Goal: Task Accomplishment & Management: Manage account settings

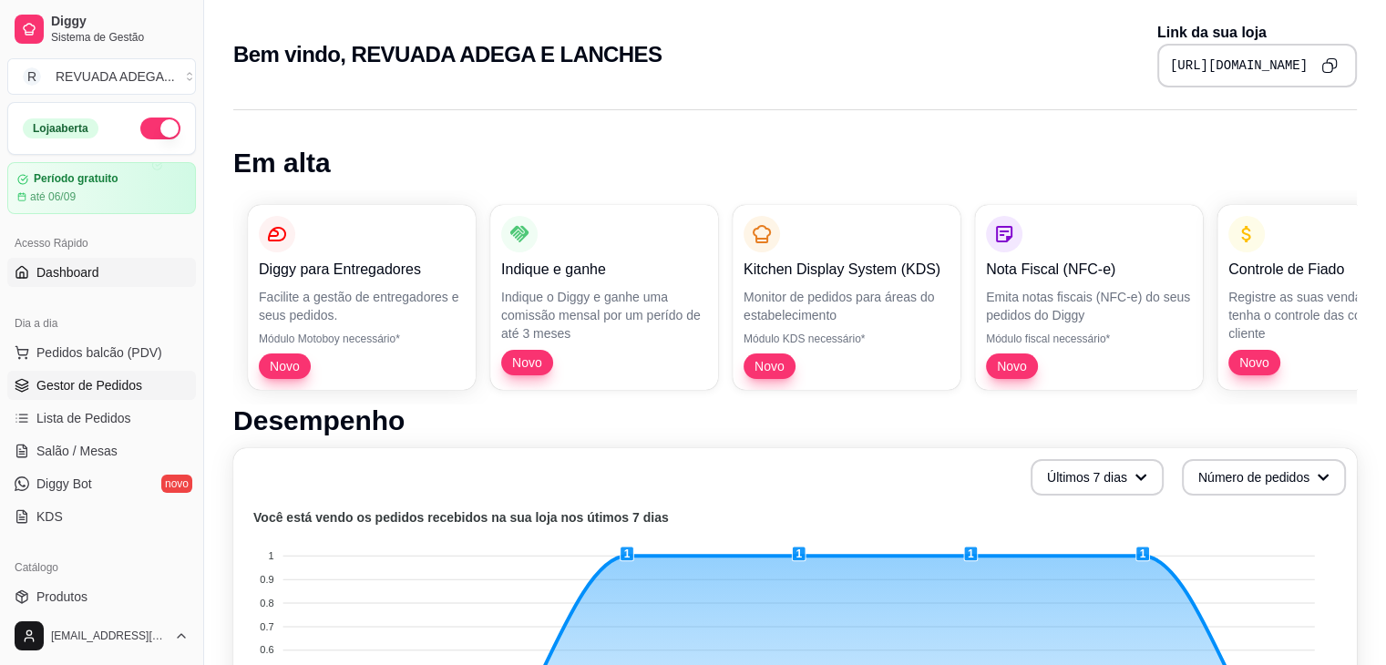
click at [101, 389] on span "Gestor de Pedidos" at bounding box center [89, 385] width 106 height 18
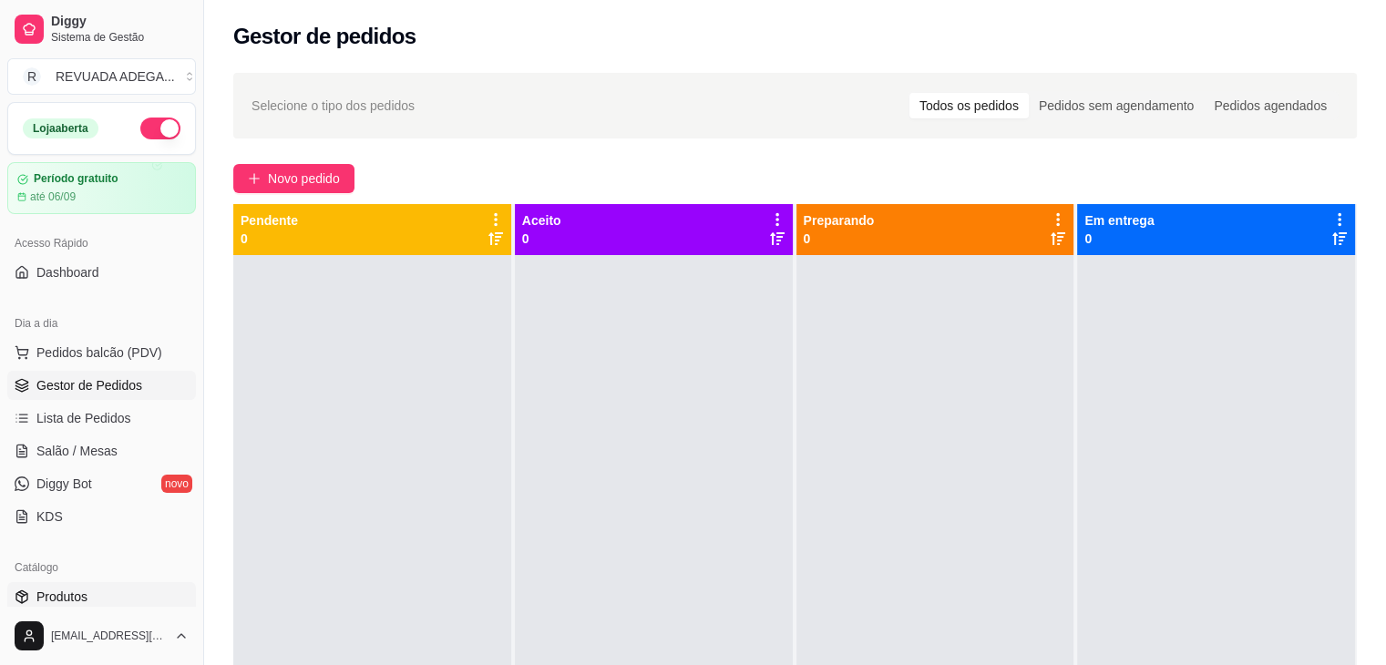
click at [90, 598] on link "Produtos" at bounding box center [101, 596] width 189 height 29
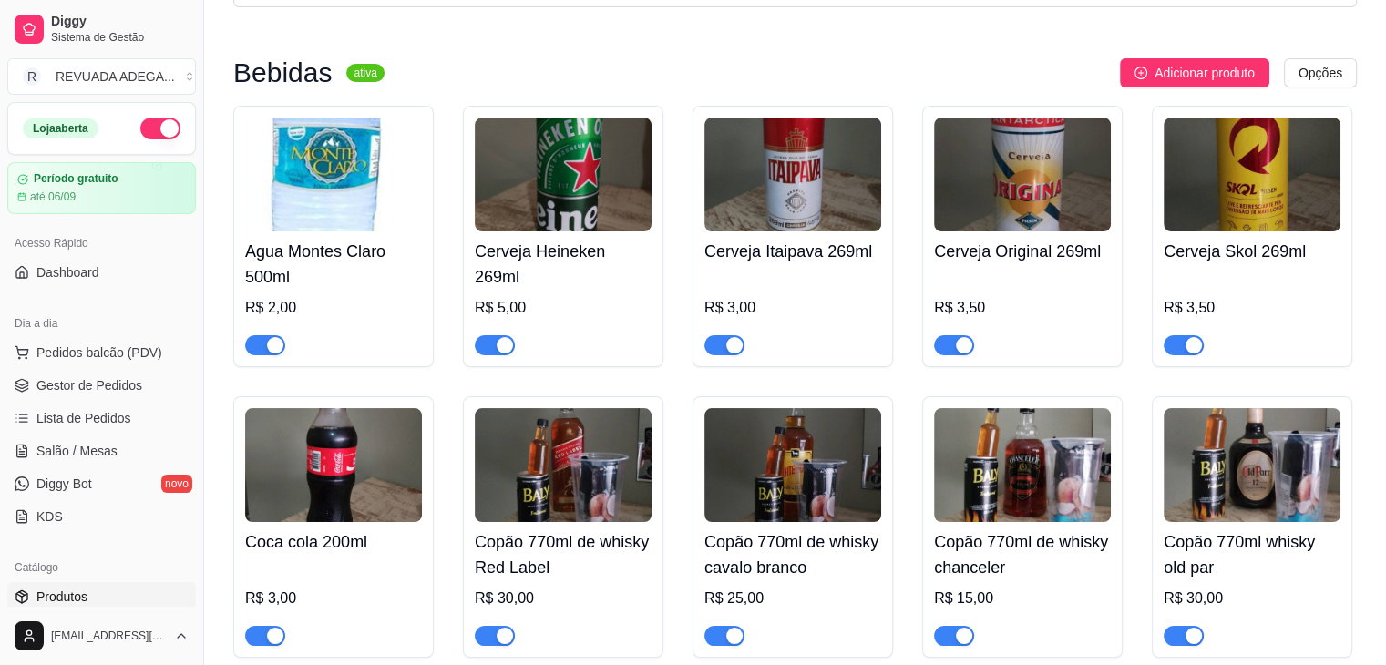
scroll to position [109, 0]
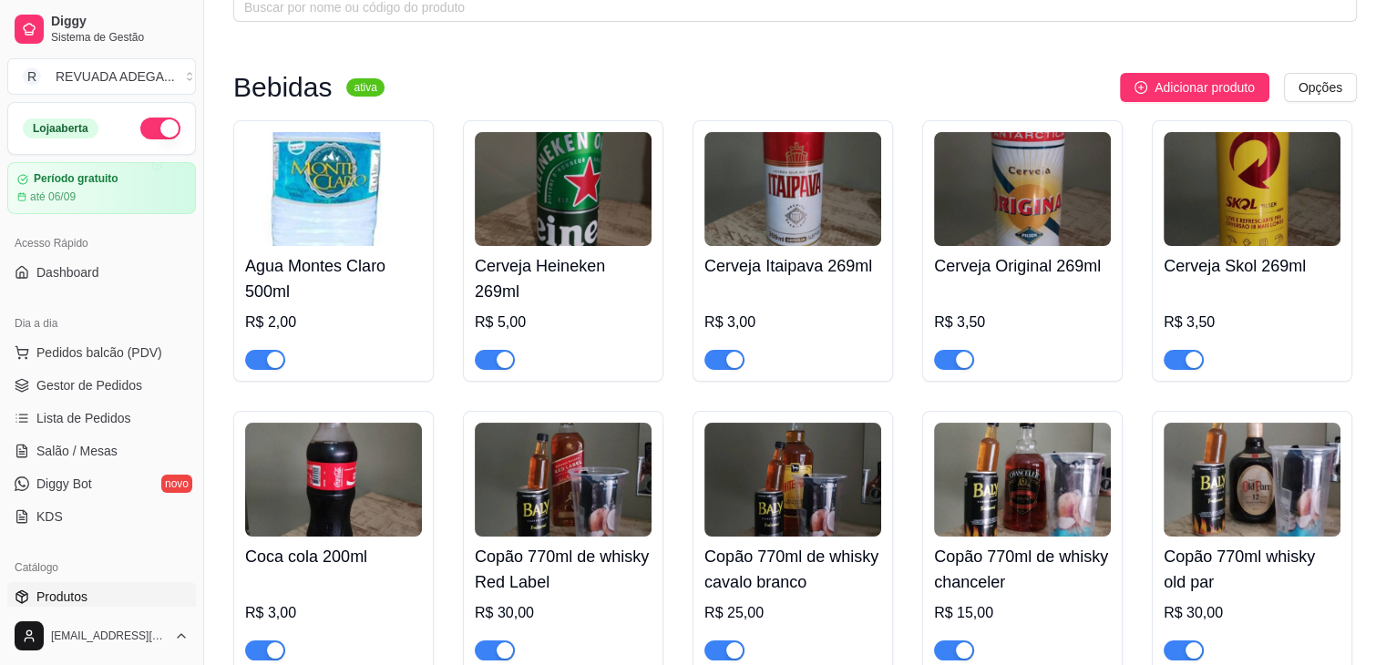
click at [1061, 247] on div "Cerveja Original 269ml R$ 3,50" at bounding box center [1022, 308] width 177 height 124
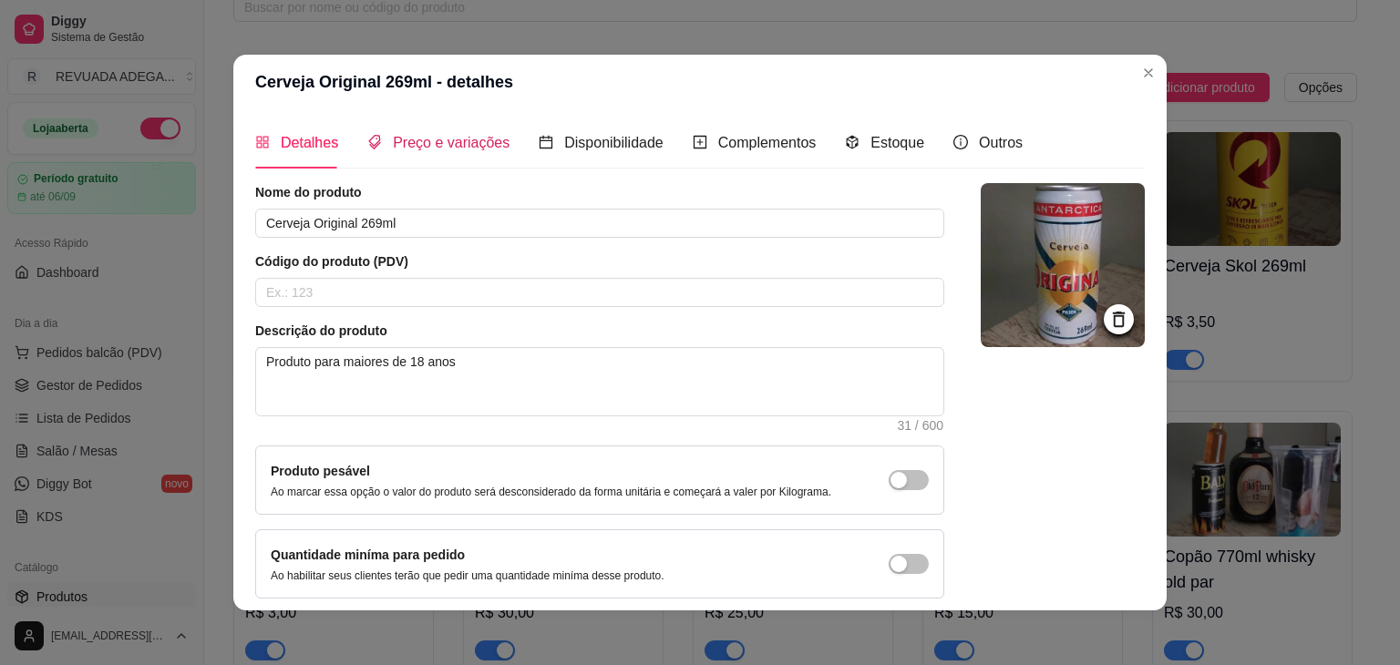
click at [420, 145] on span "Preço e variações" at bounding box center [451, 142] width 117 height 15
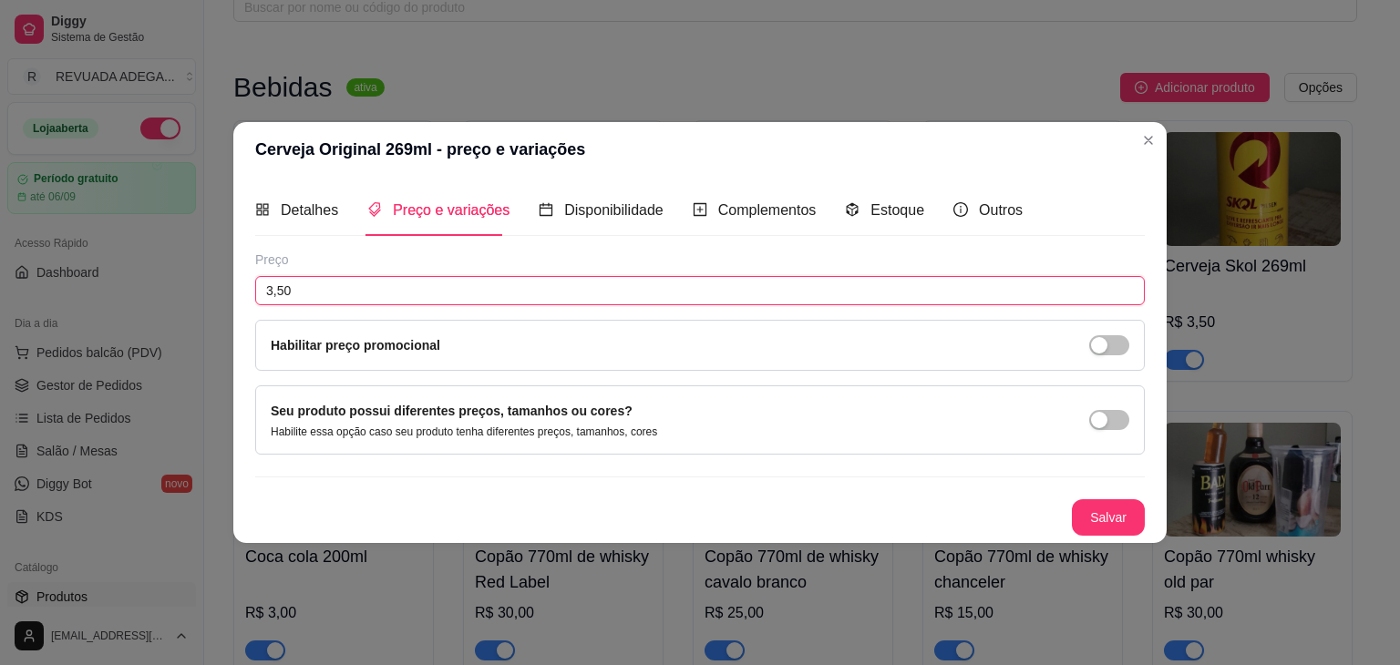
click at [284, 285] on input "3,50" at bounding box center [700, 290] width 890 height 29
type input "4,00"
click at [1089, 528] on button "Salvar" at bounding box center [1108, 518] width 71 height 36
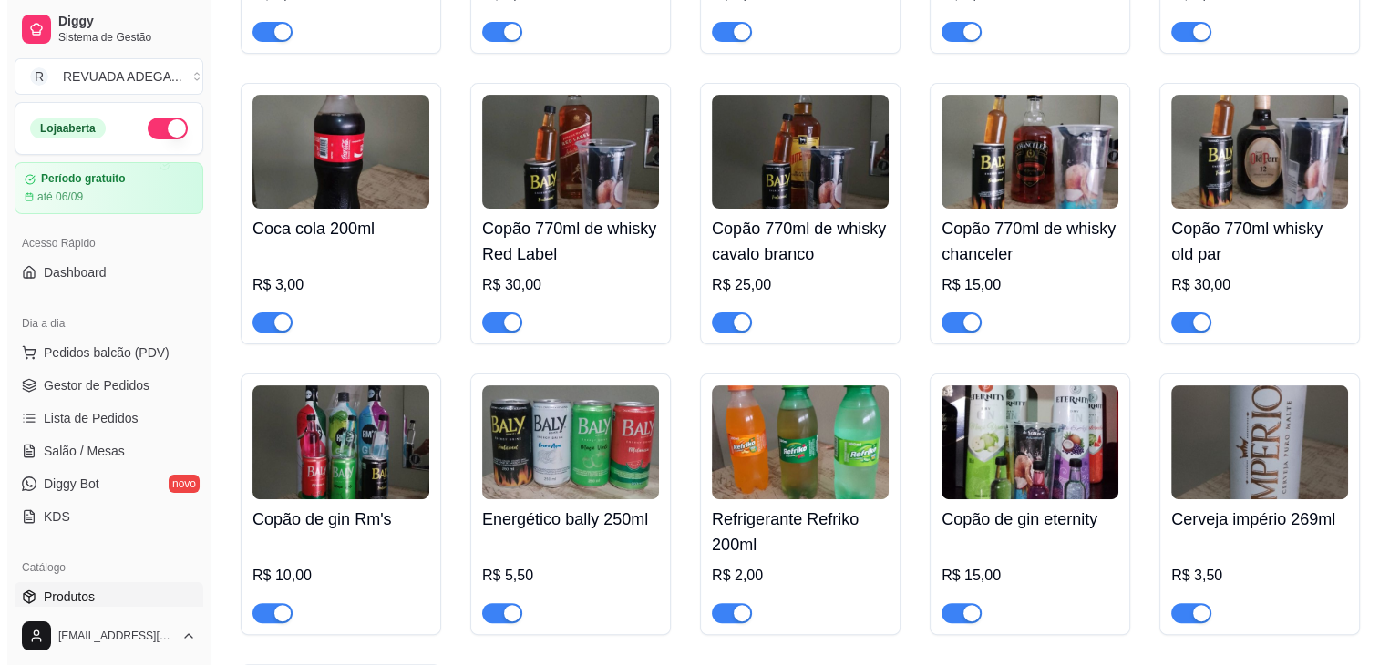
scroll to position [474, 0]
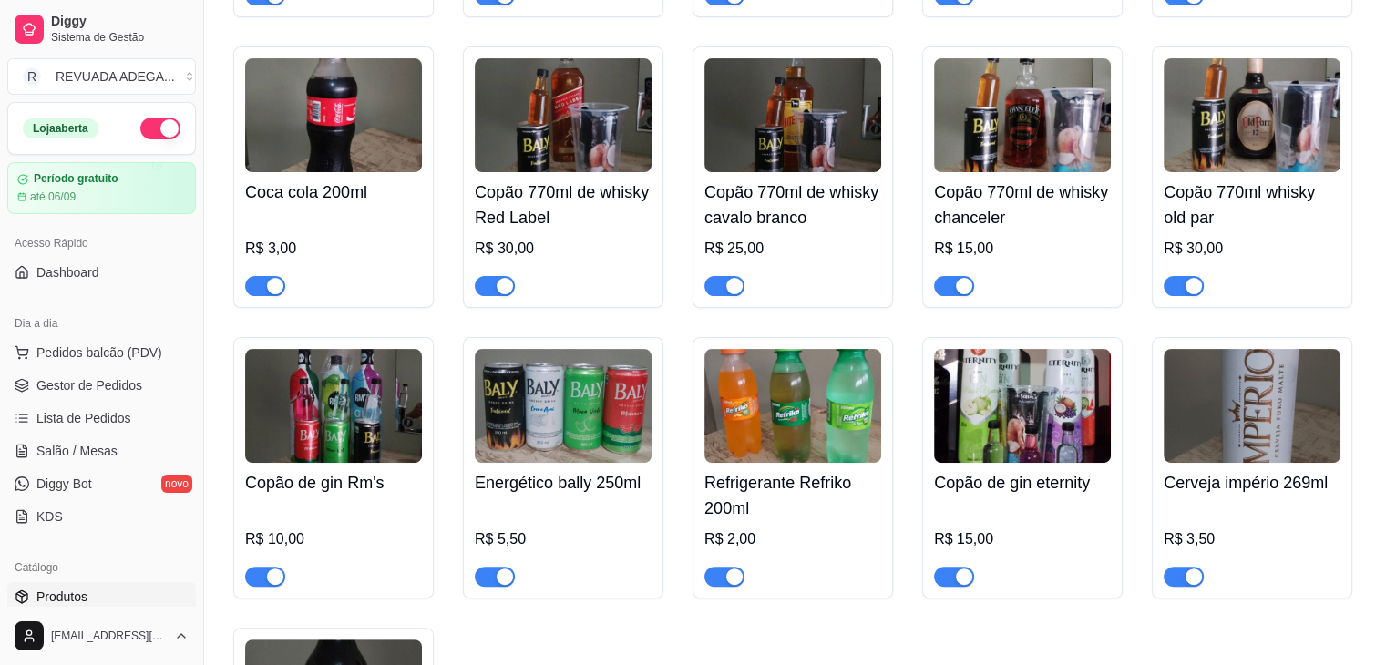
click at [1028, 446] on img at bounding box center [1022, 406] width 177 height 114
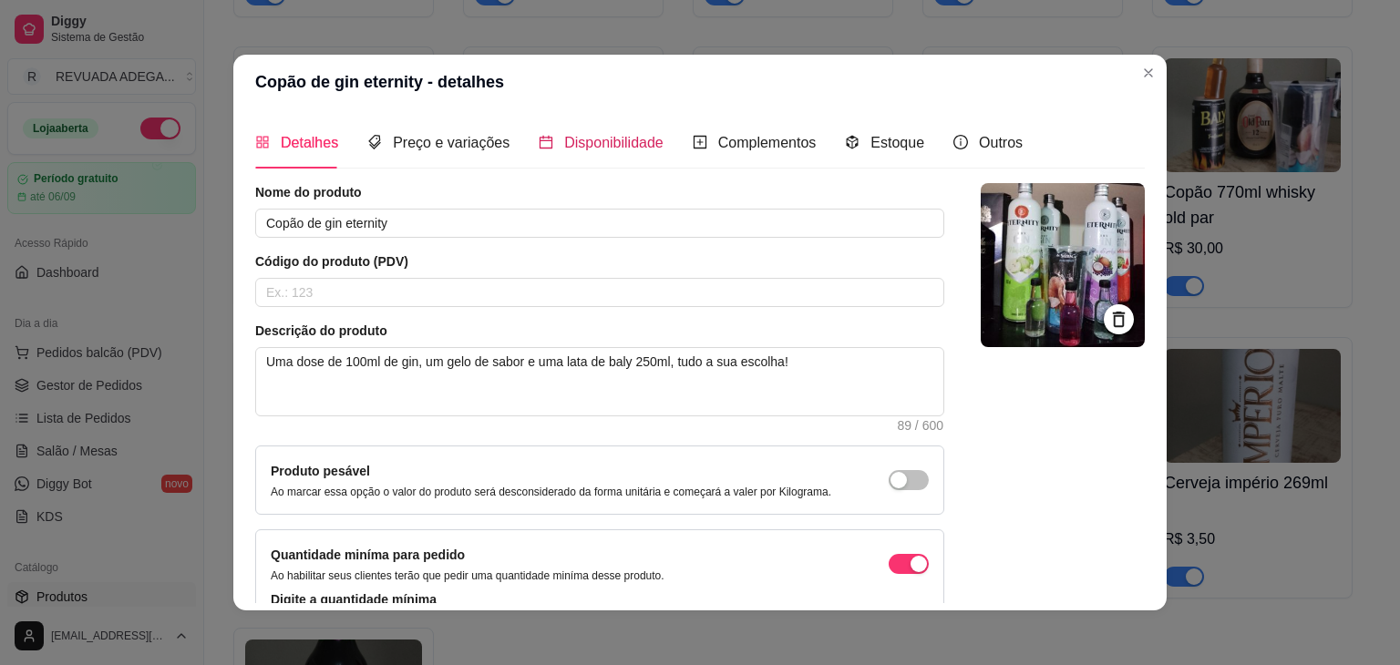
click at [598, 135] on span "Disponibilidade" at bounding box center [613, 142] width 99 height 15
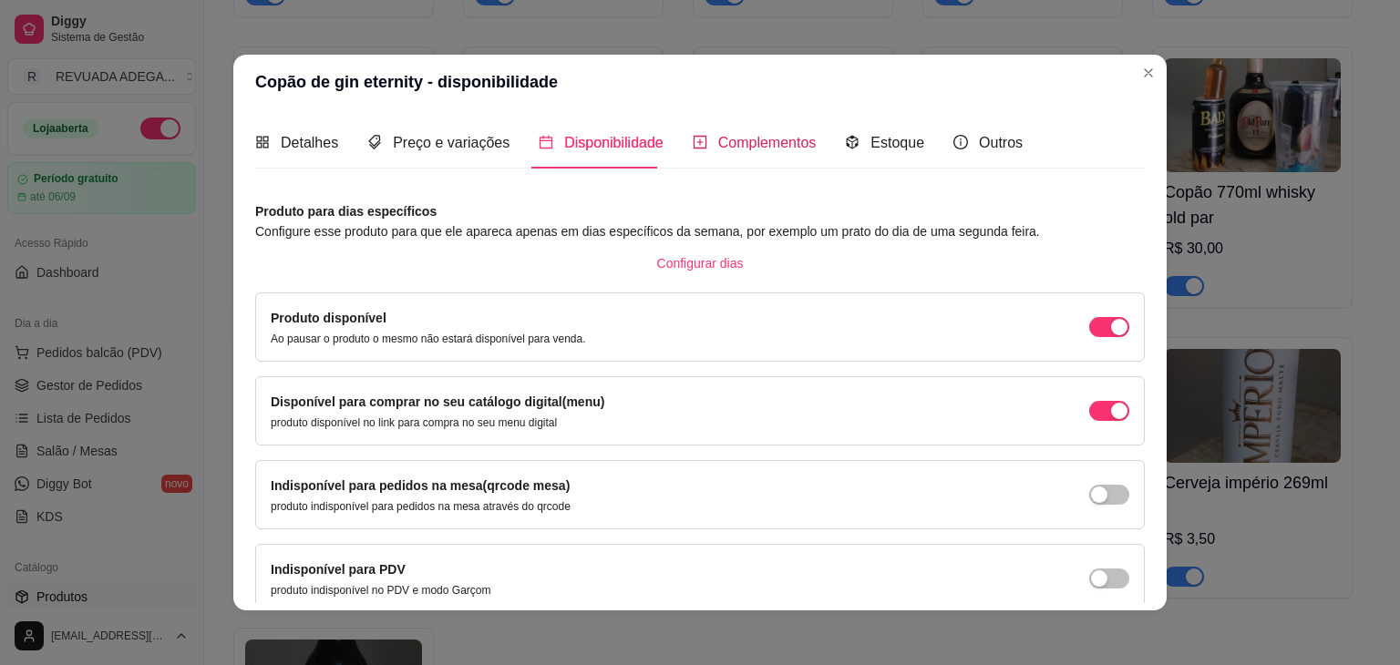
click at [725, 150] on span "Complementos" at bounding box center [767, 142] width 98 height 15
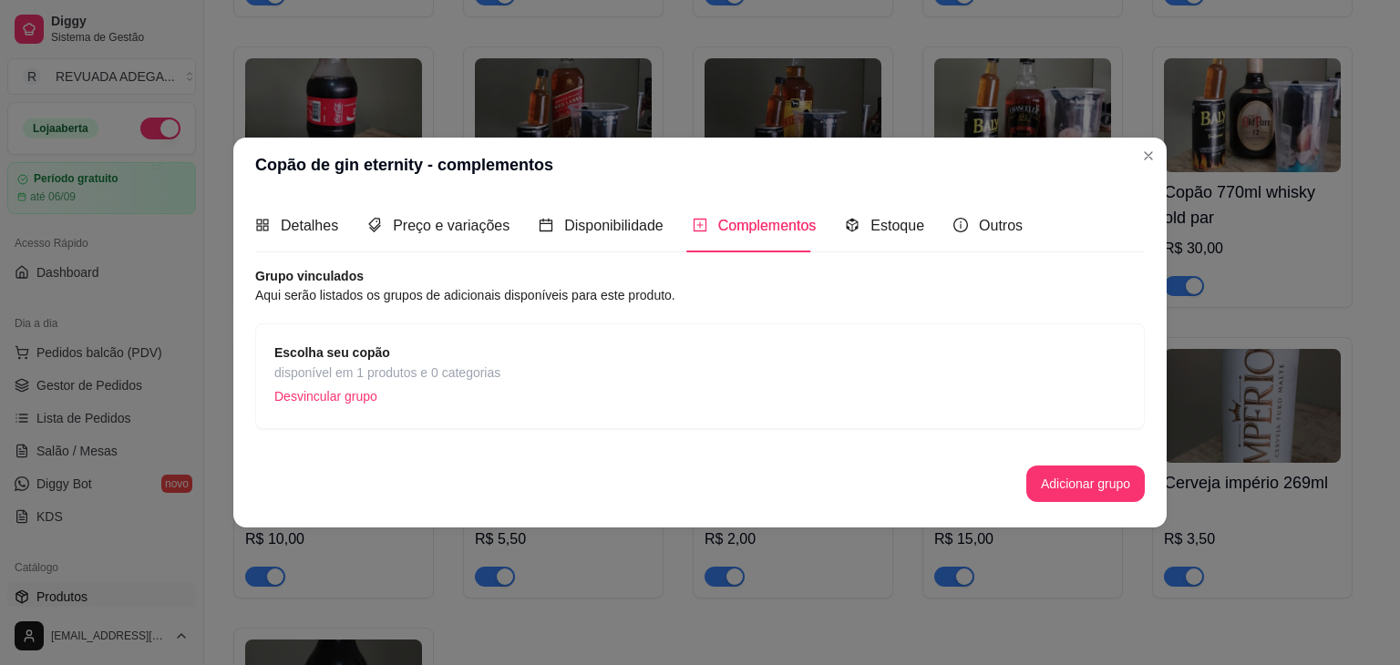
click at [361, 377] on span "disponível em 1 produtos e 0 categorias" at bounding box center [387, 373] width 226 height 20
click at [567, 227] on span "Disponibilidade" at bounding box center [613, 225] width 99 height 15
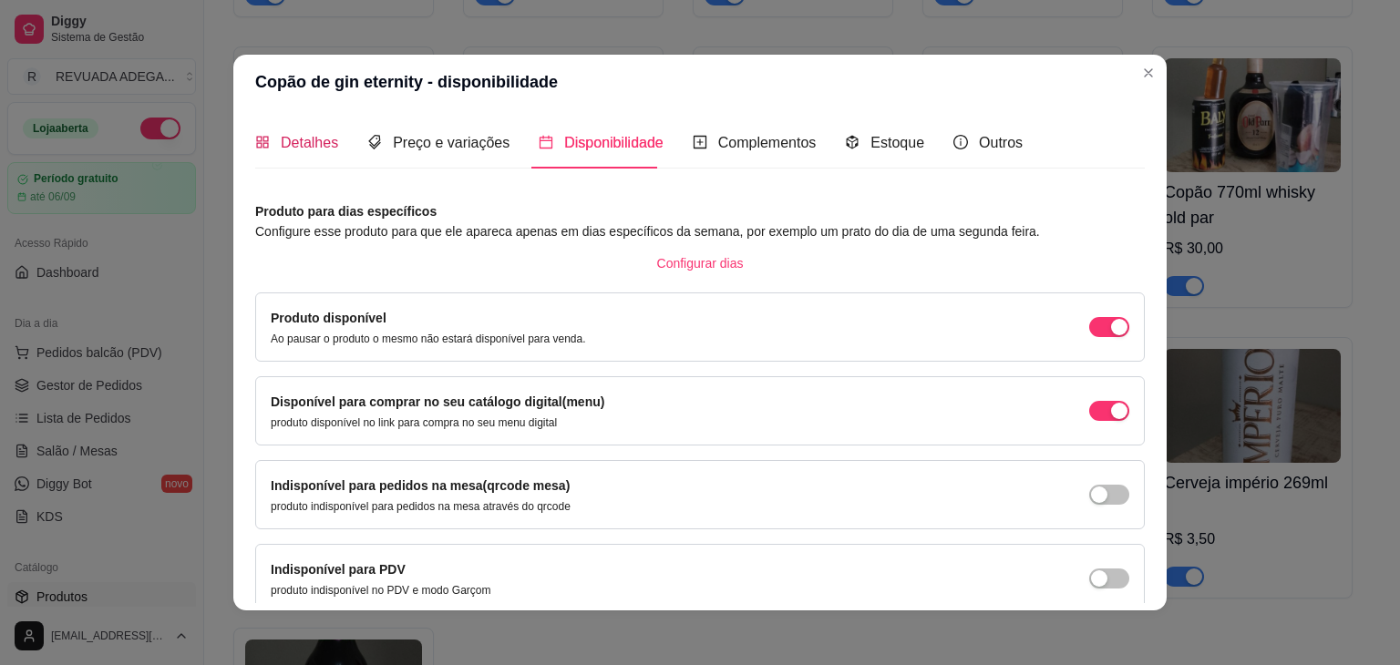
click at [296, 143] on span "Detalhes" at bounding box center [309, 142] width 57 height 15
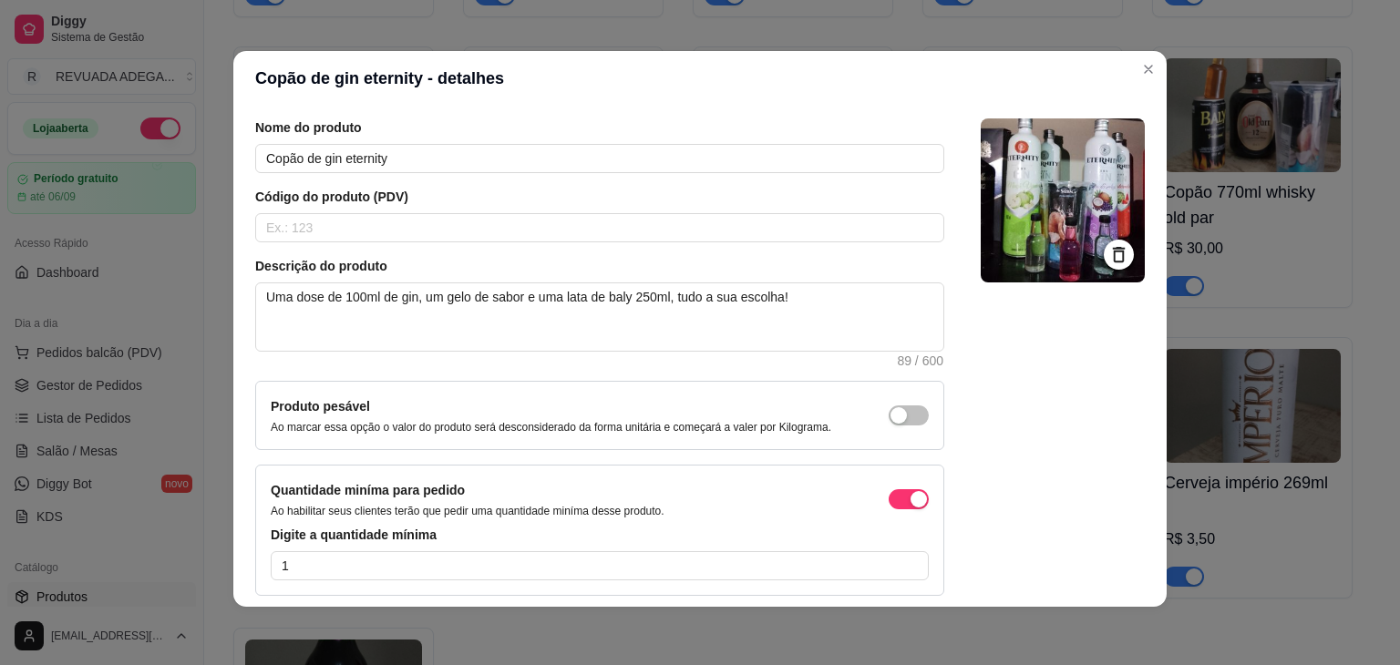
scroll to position [0, 0]
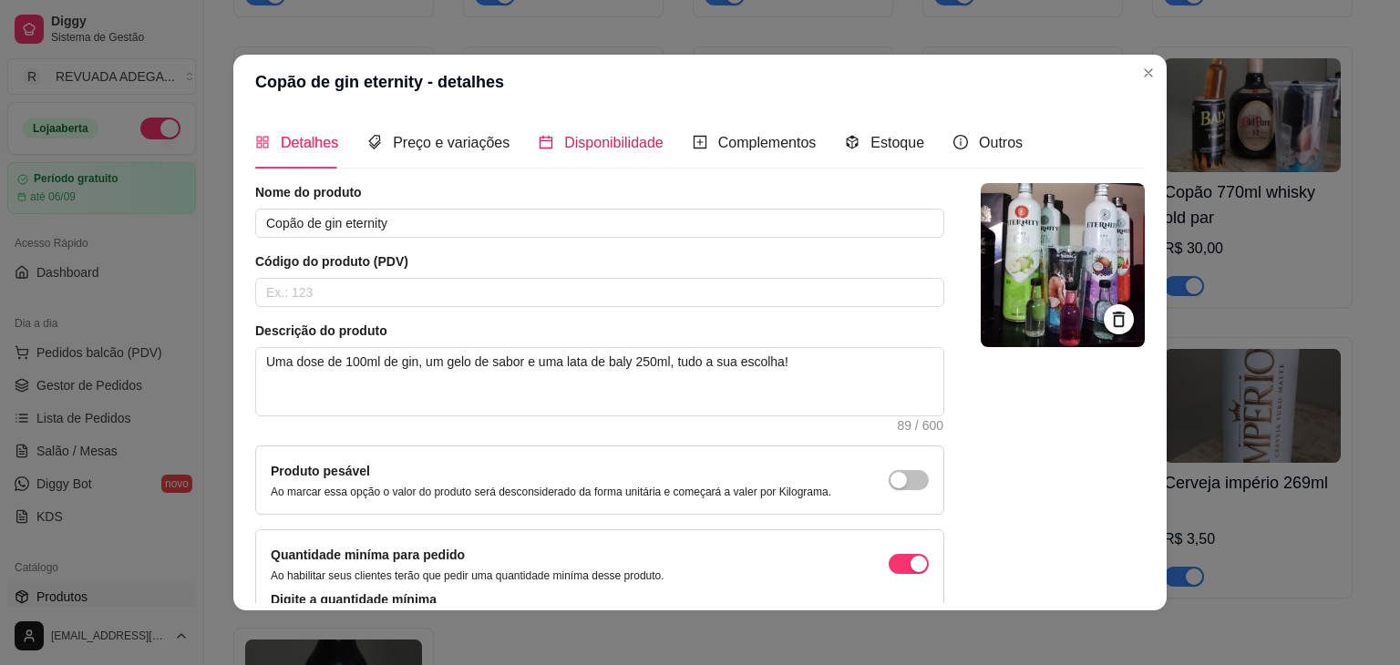
click at [607, 144] on span "Disponibilidade" at bounding box center [613, 142] width 99 height 15
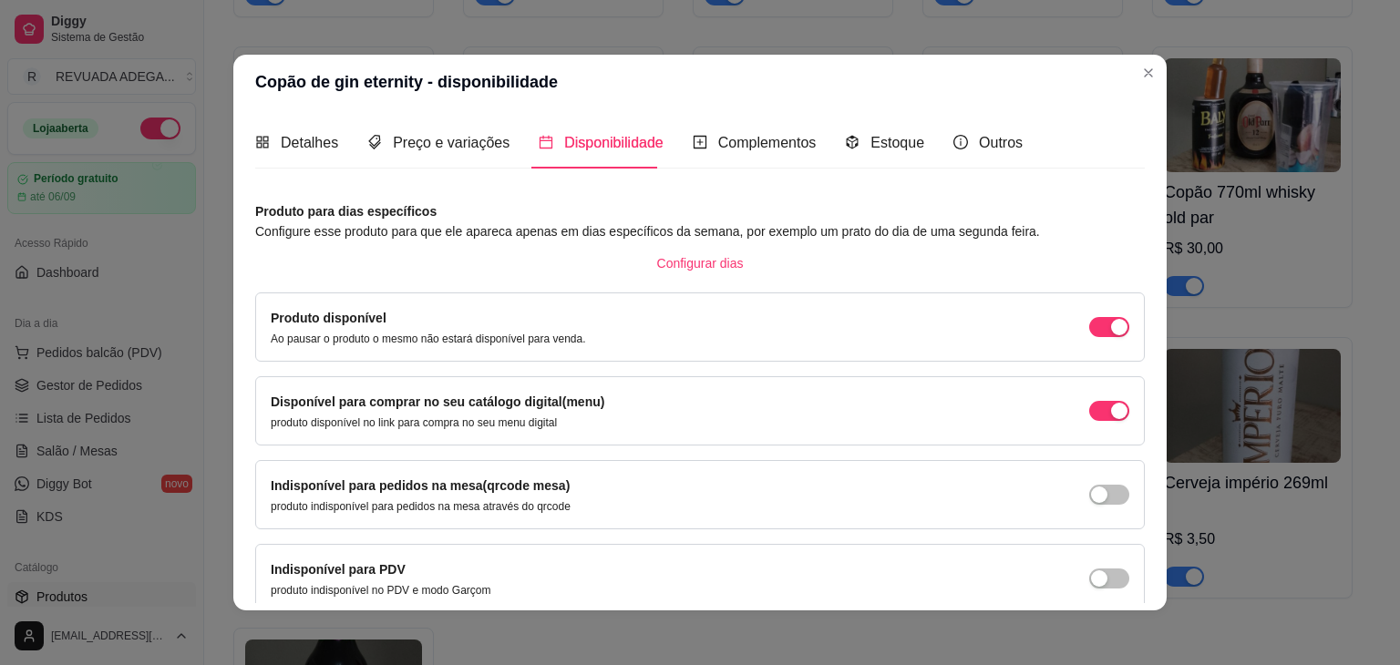
click at [529, 259] on div "Configurar dias" at bounding box center [700, 263] width 890 height 29
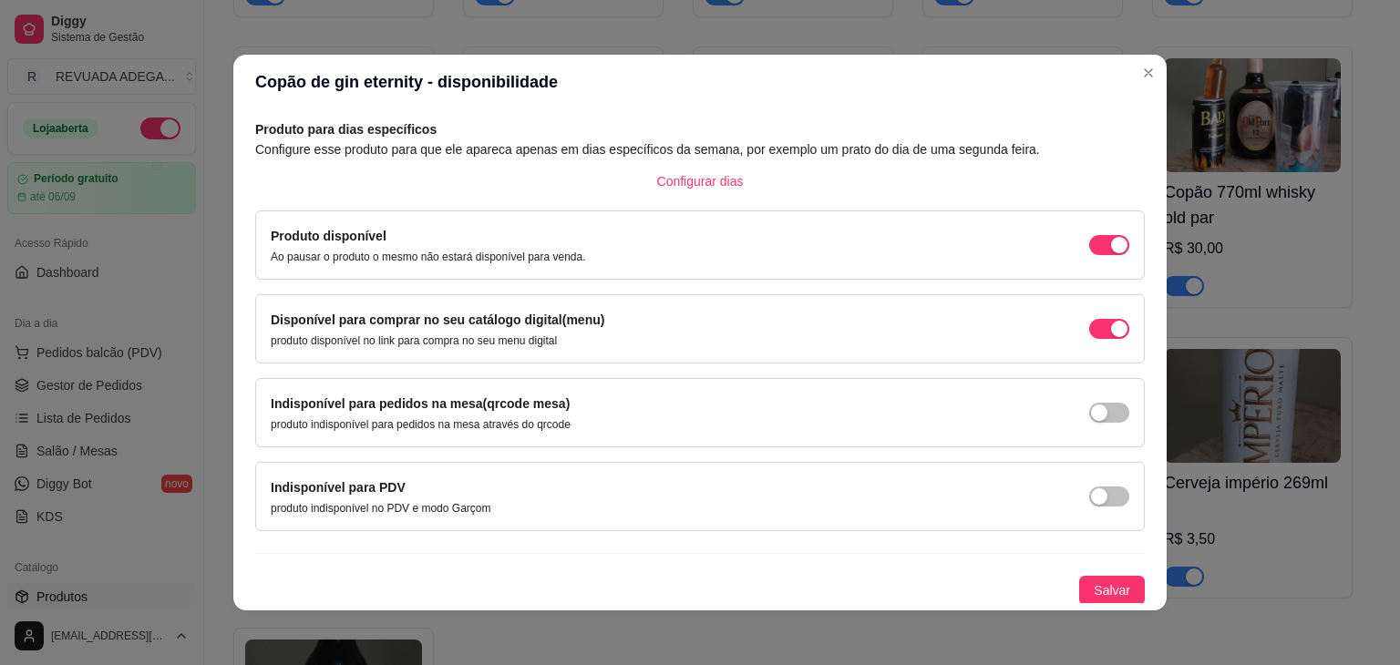
scroll to position [4, 0]
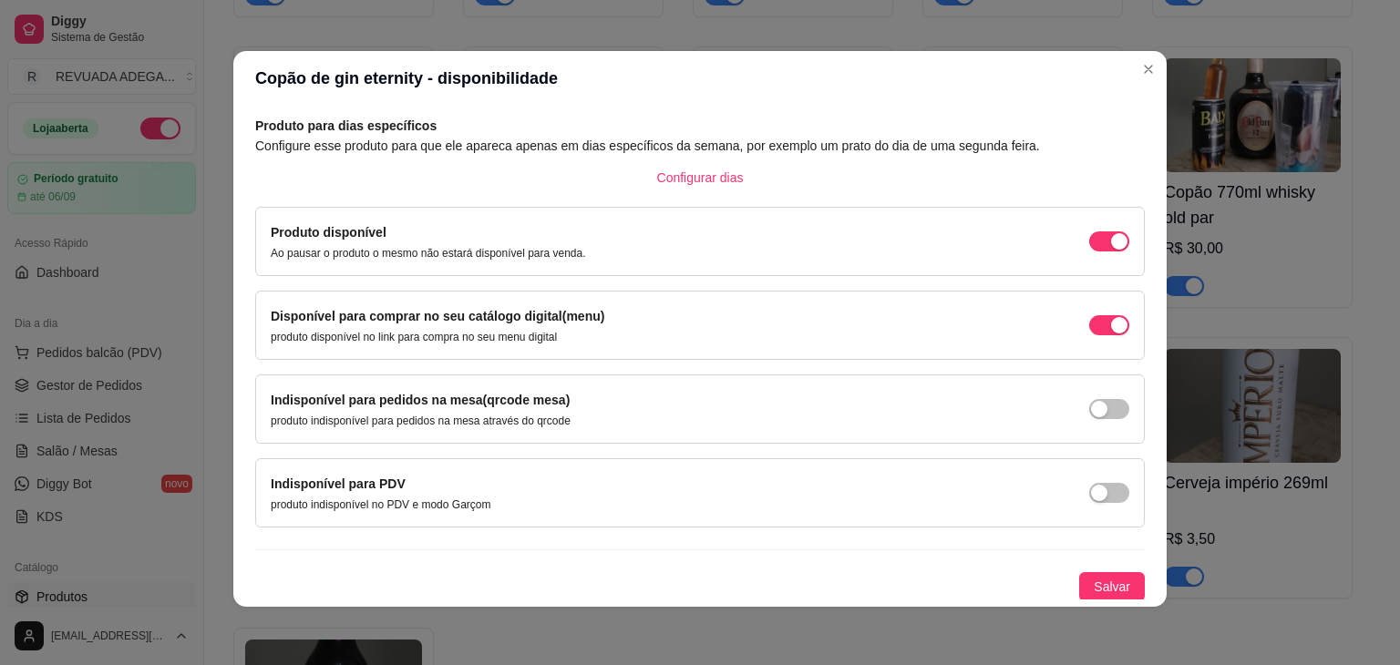
click at [727, 104] on header "Copão de gin eternity - disponibilidade" at bounding box center [699, 78] width 933 height 55
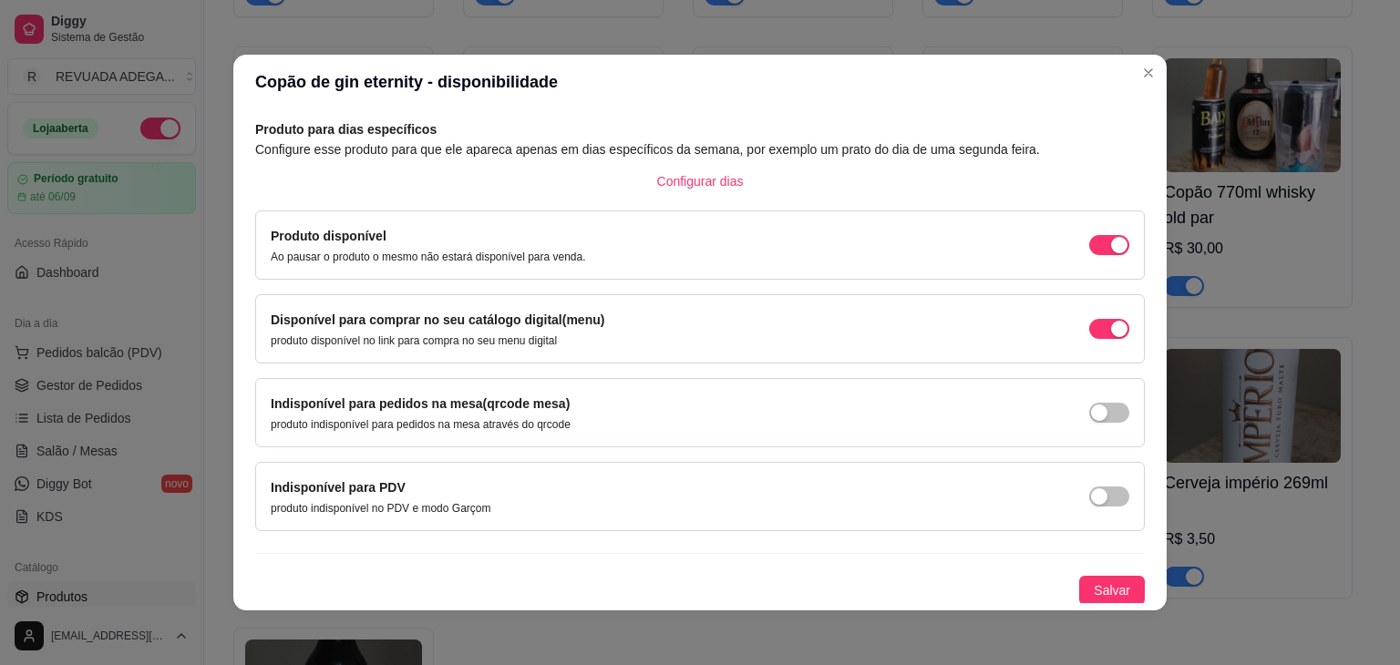
click at [768, 257] on div "Produto disponível Ao pausar o produto o mesmo não estará disponível para venda." at bounding box center [700, 245] width 859 height 38
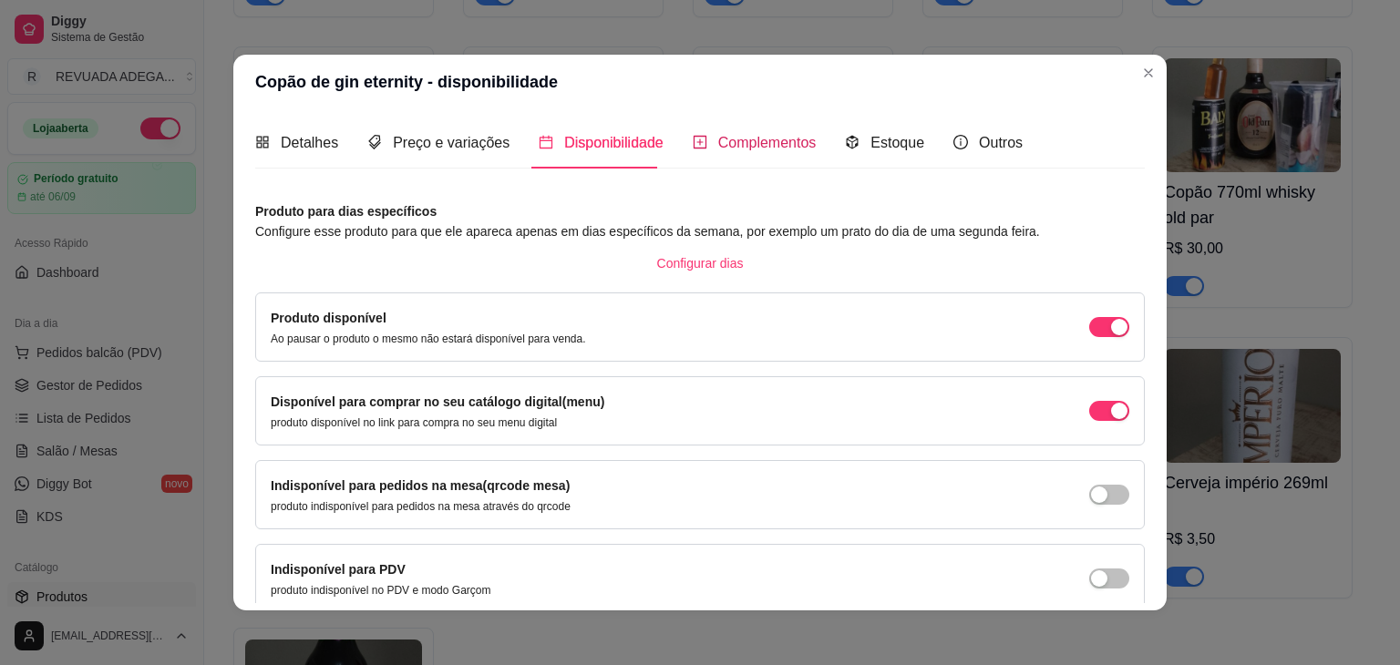
click at [737, 147] on span "Complementos" at bounding box center [767, 142] width 98 height 15
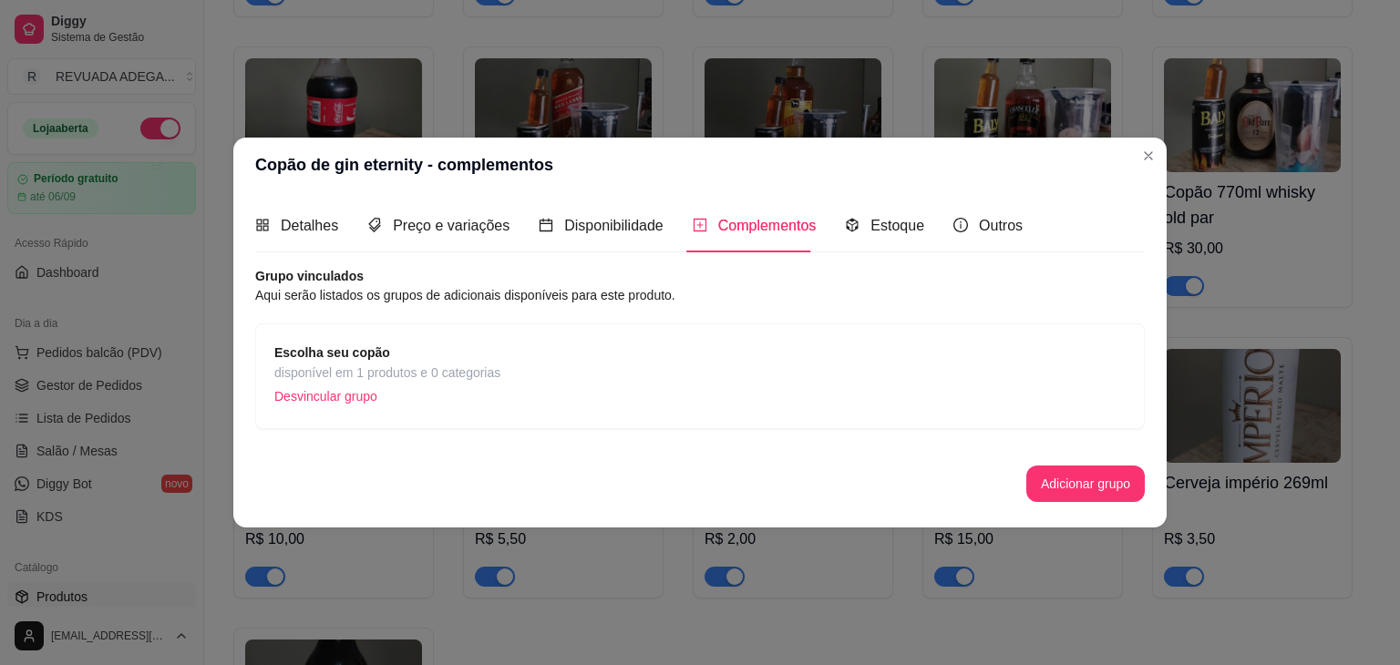
click at [443, 366] on span "disponível em 1 produtos e 0 categorias" at bounding box center [387, 373] width 226 height 20
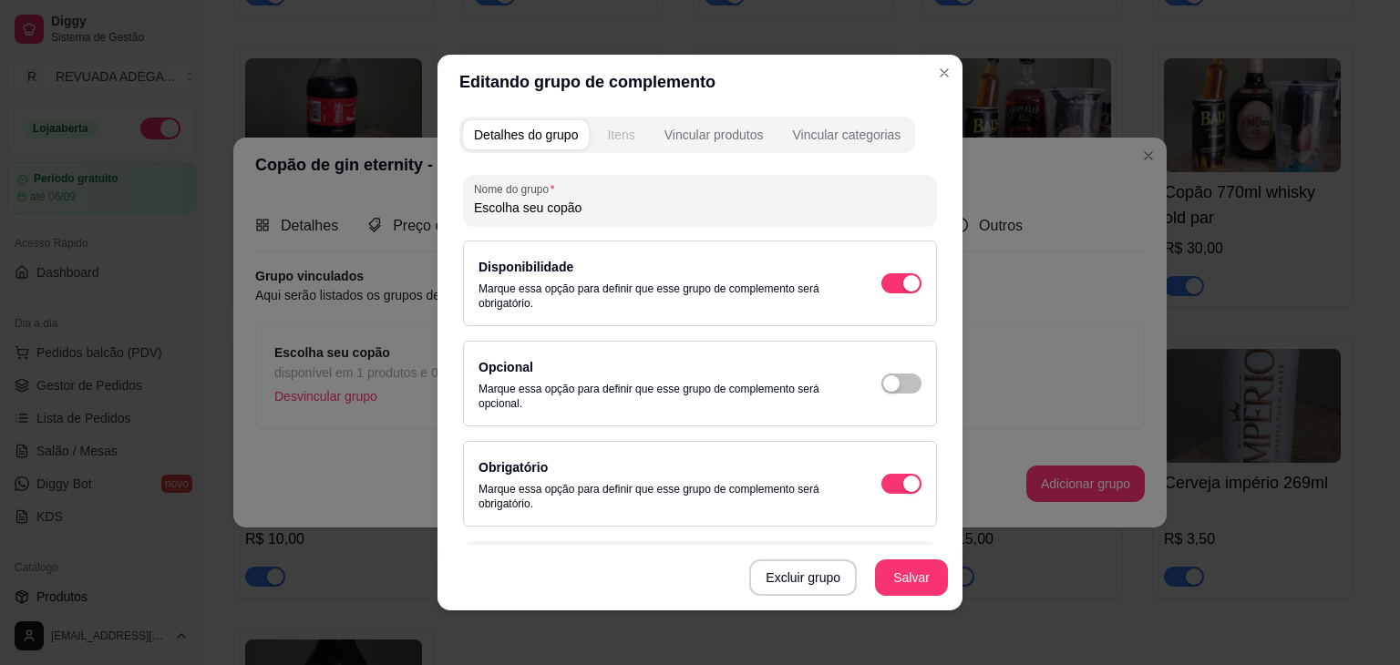
click at [617, 136] on div "Itens" at bounding box center [620, 135] width 27 height 18
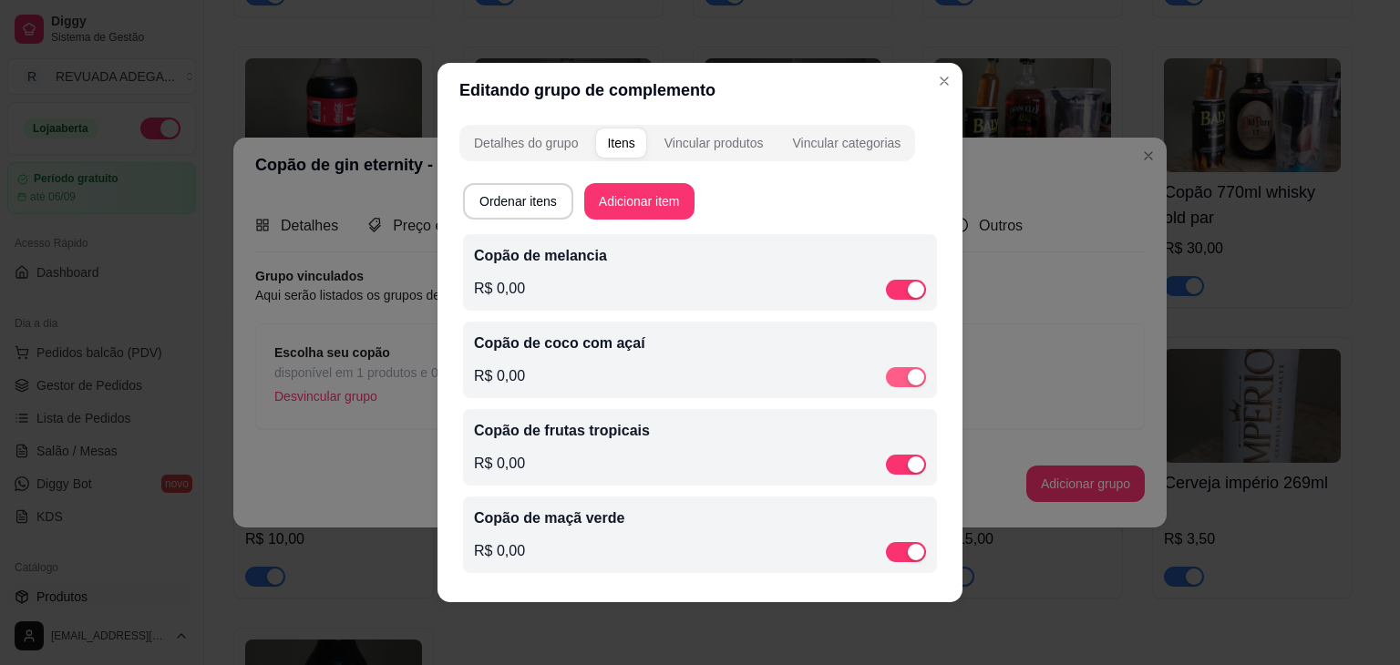
click at [911, 378] on div "button" at bounding box center [916, 377] width 16 height 16
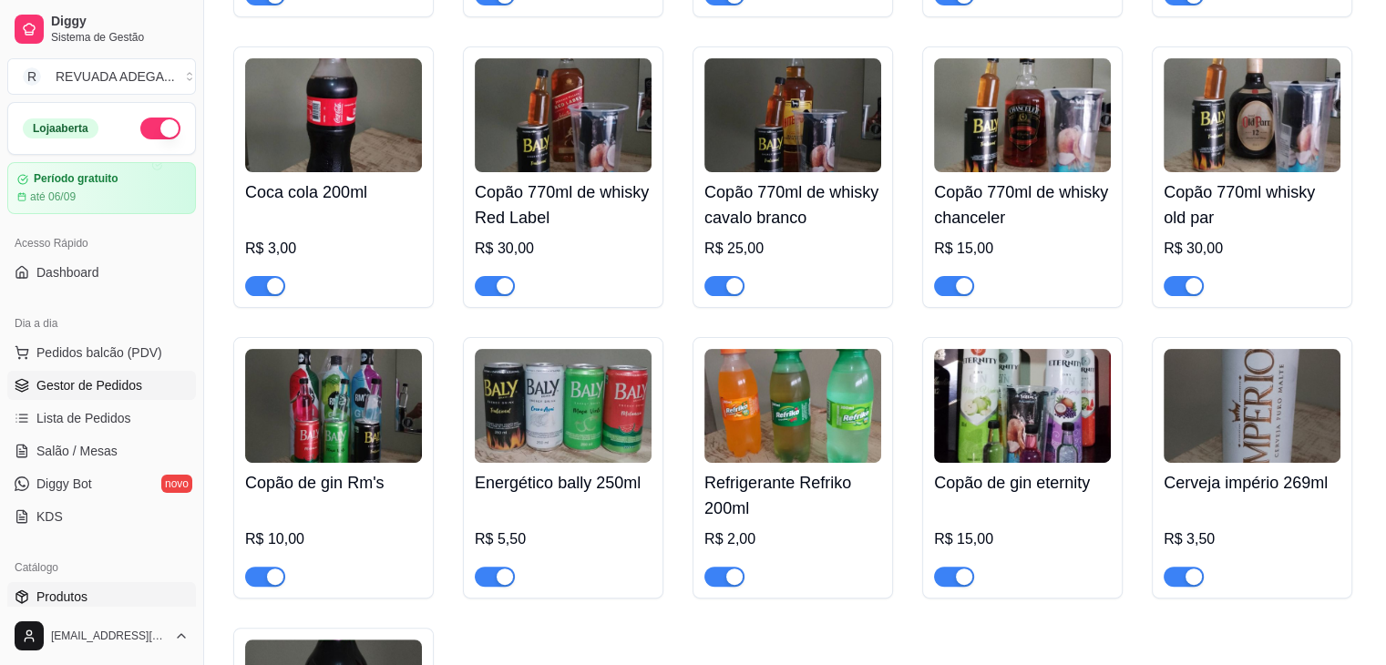
click at [84, 378] on span "Gestor de Pedidos" at bounding box center [89, 385] width 106 height 18
